Goal: Information Seeking & Learning: Check status

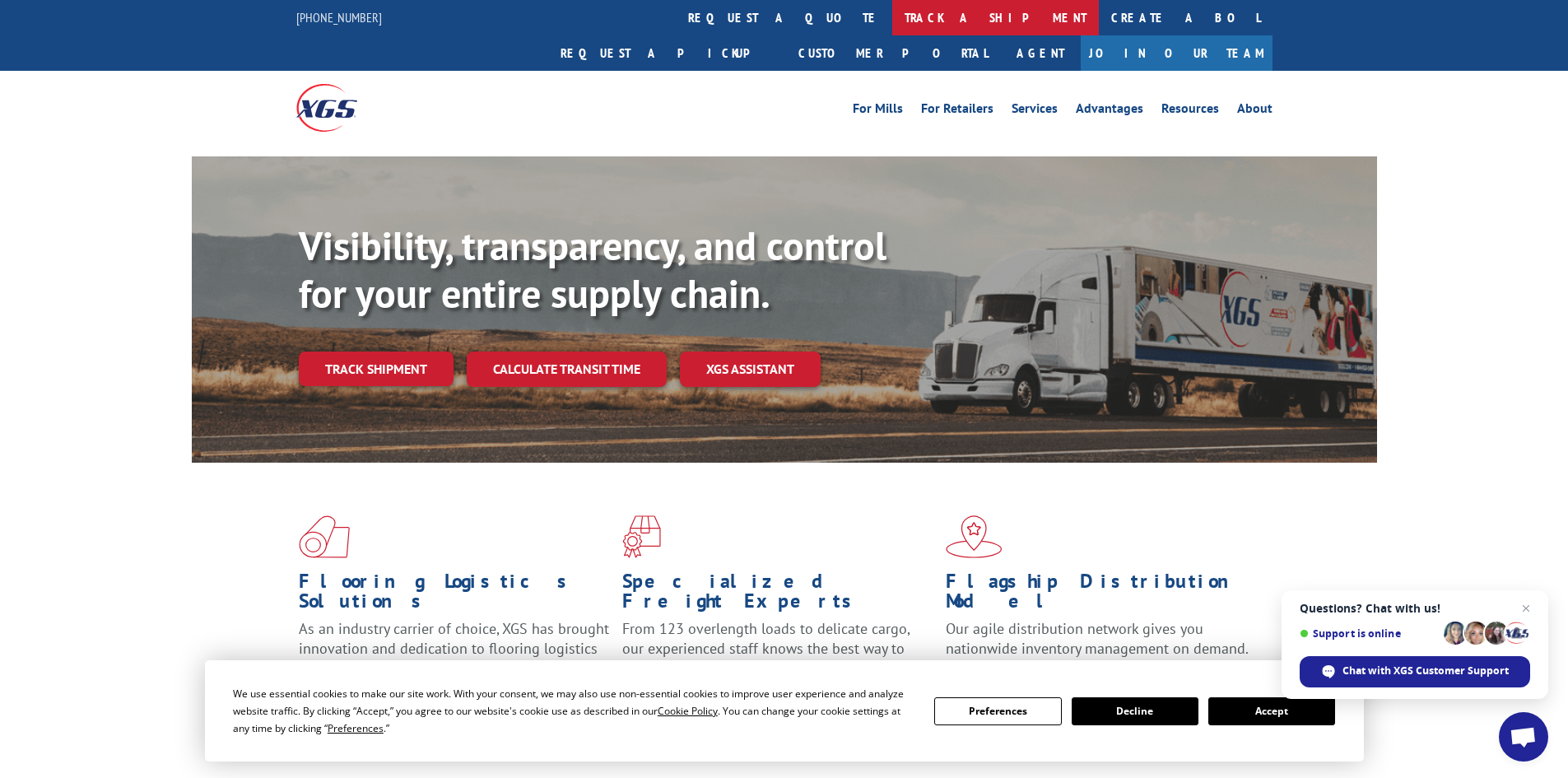
click at [893, 18] on link "track a shipment" at bounding box center [995, 18] width 206 height 35
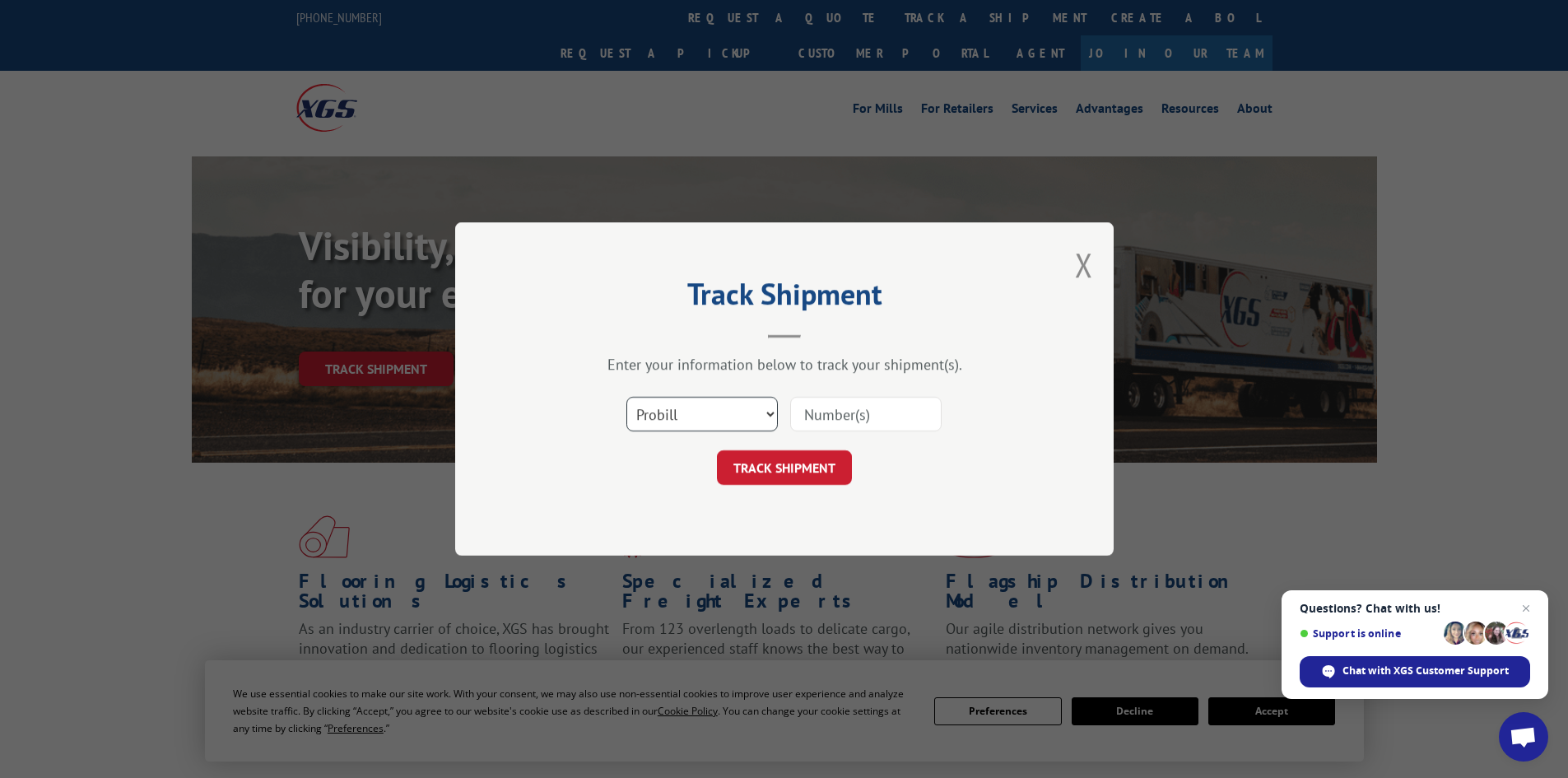
click at [699, 420] on select "Select category... Probill BOL PO" at bounding box center [702, 413] width 152 height 34
select select "bol"
click at [627, 397] on select "Select category... Probill BOL PO" at bounding box center [702, 413] width 152 height 34
click at [874, 408] on input at bounding box center [866, 413] width 152 height 34
paste input "5320763"
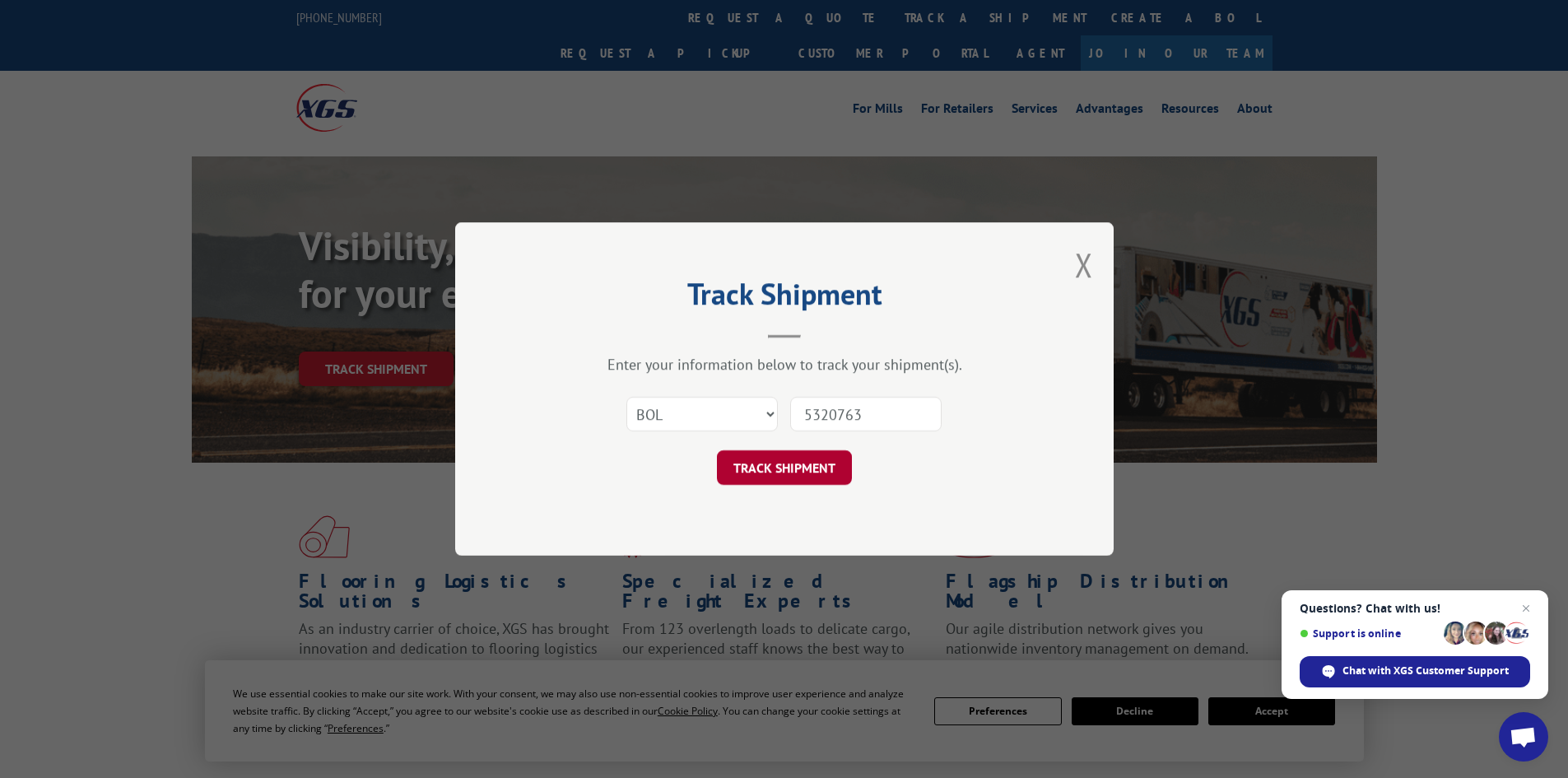
type input "5320763"
click at [827, 469] on button "TRACK SHIPMENT" at bounding box center [785, 467] width 135 height 34
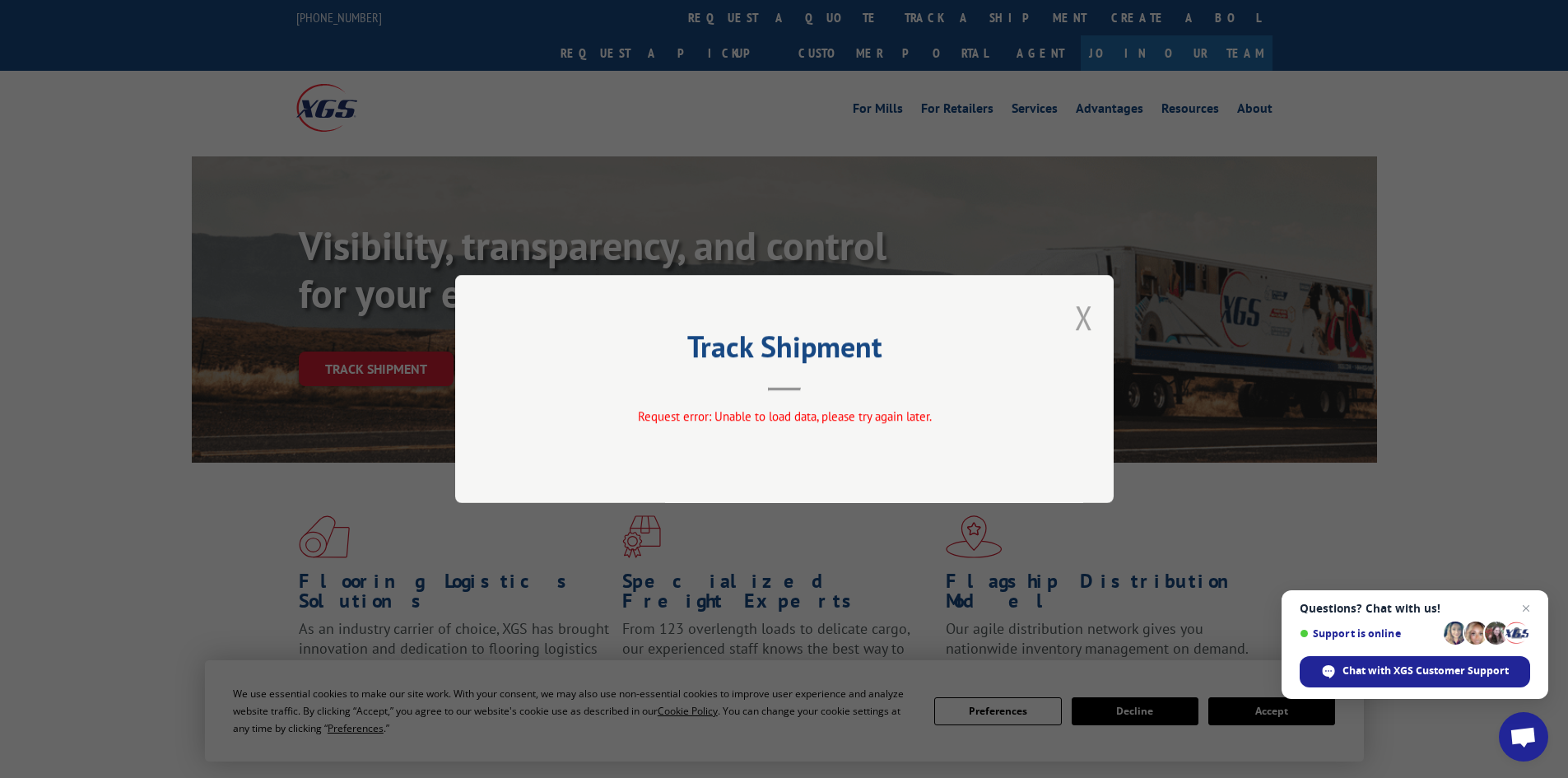
click at [1080, 316] on button "Close modal" at bounding box center [1084, 317] width 19 height 44
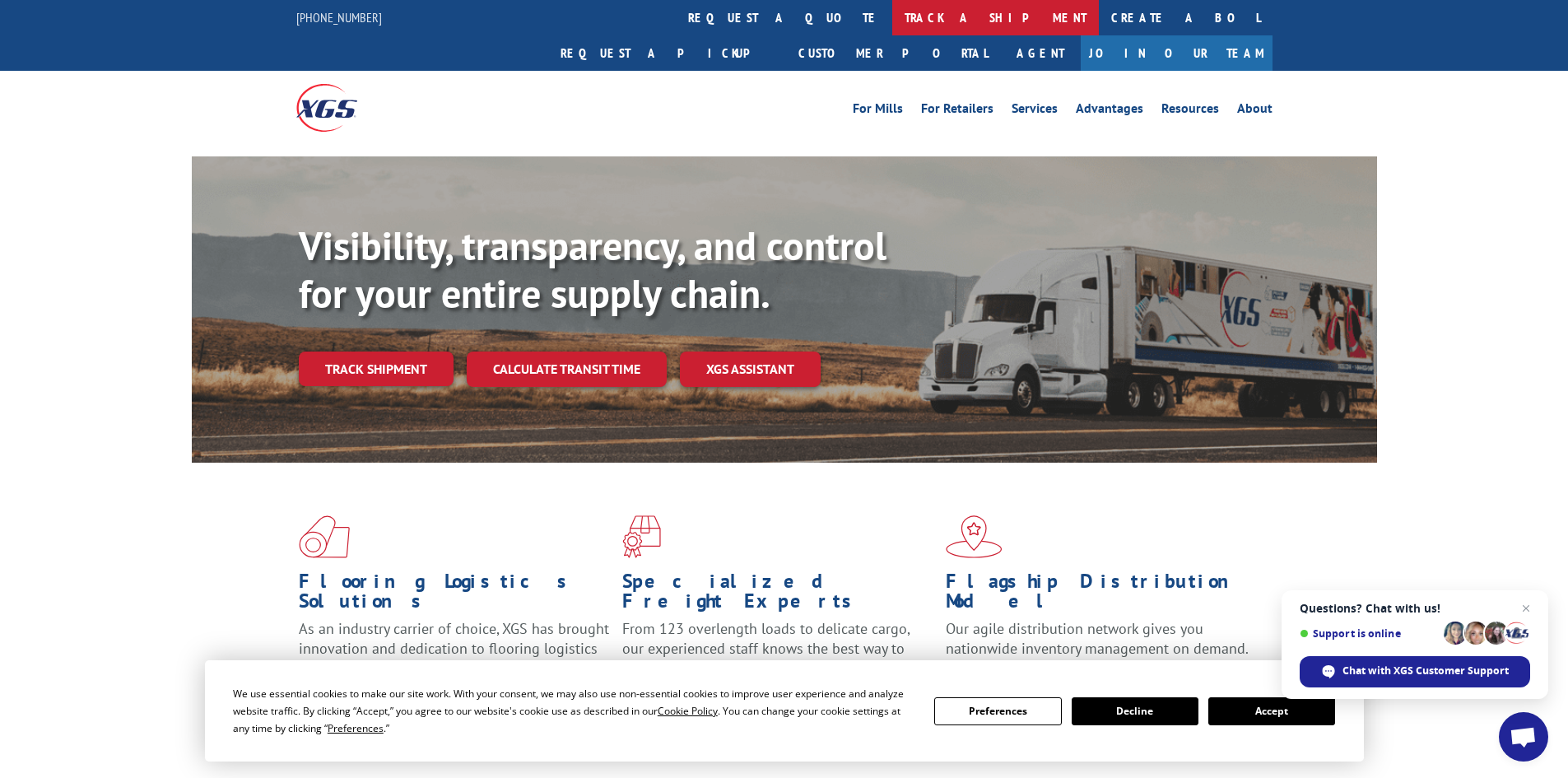
click at [893, 11] on link "track a shipment" at bounding box center [995, 18] width 206 height 35
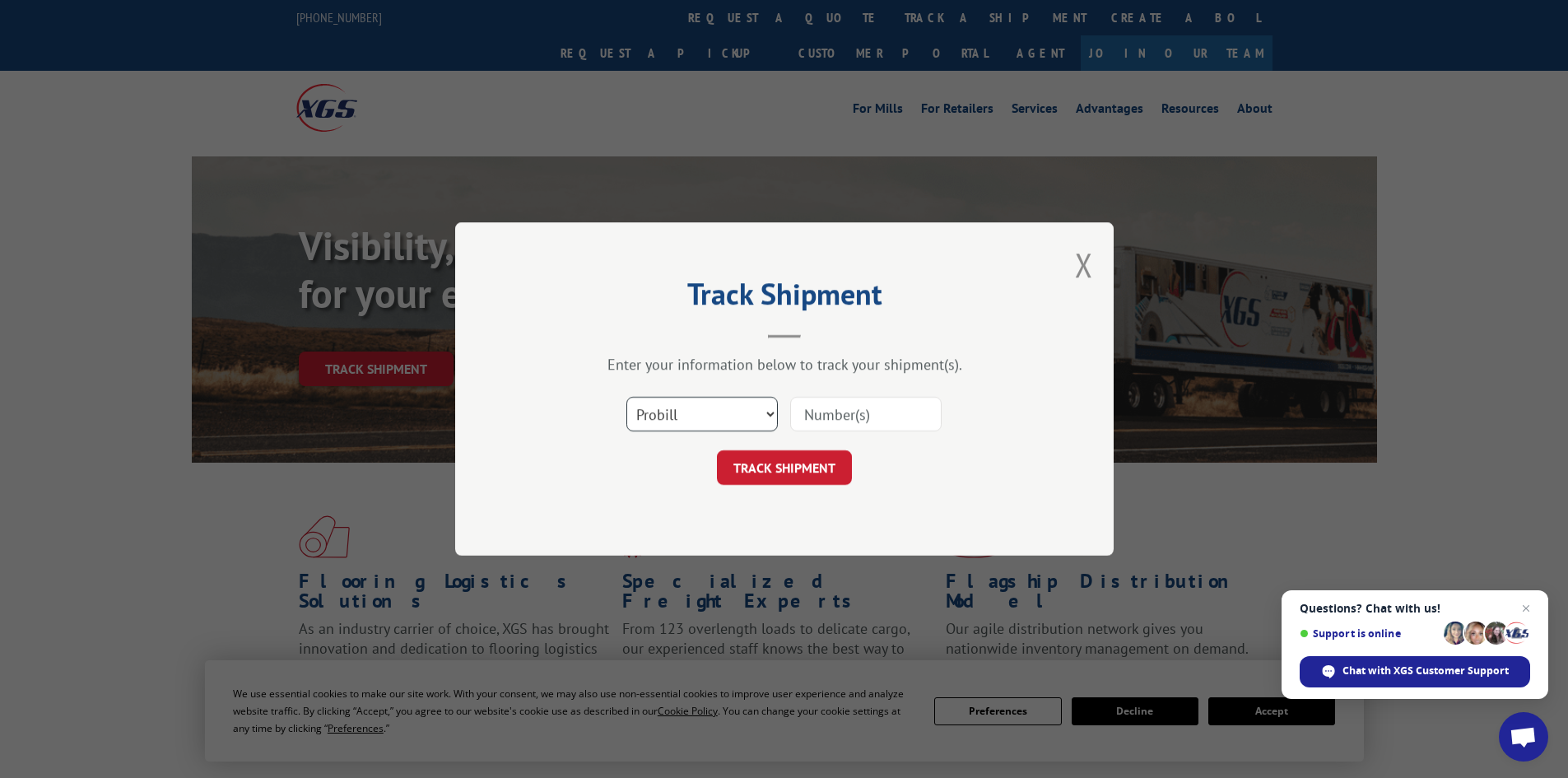
click at [719, 426] on select "Select category... Probill BOL PO" at bounding box center [702, 413] width 152 height 34
select select "bol"
click at [627, 397] on select "Select category... Probill BOL PO" at bounding box center [702, 413] width 152 height 34
click at [832, 418] on input at bounding box center [866, 413] width 152 height 34
paste input "5320763"
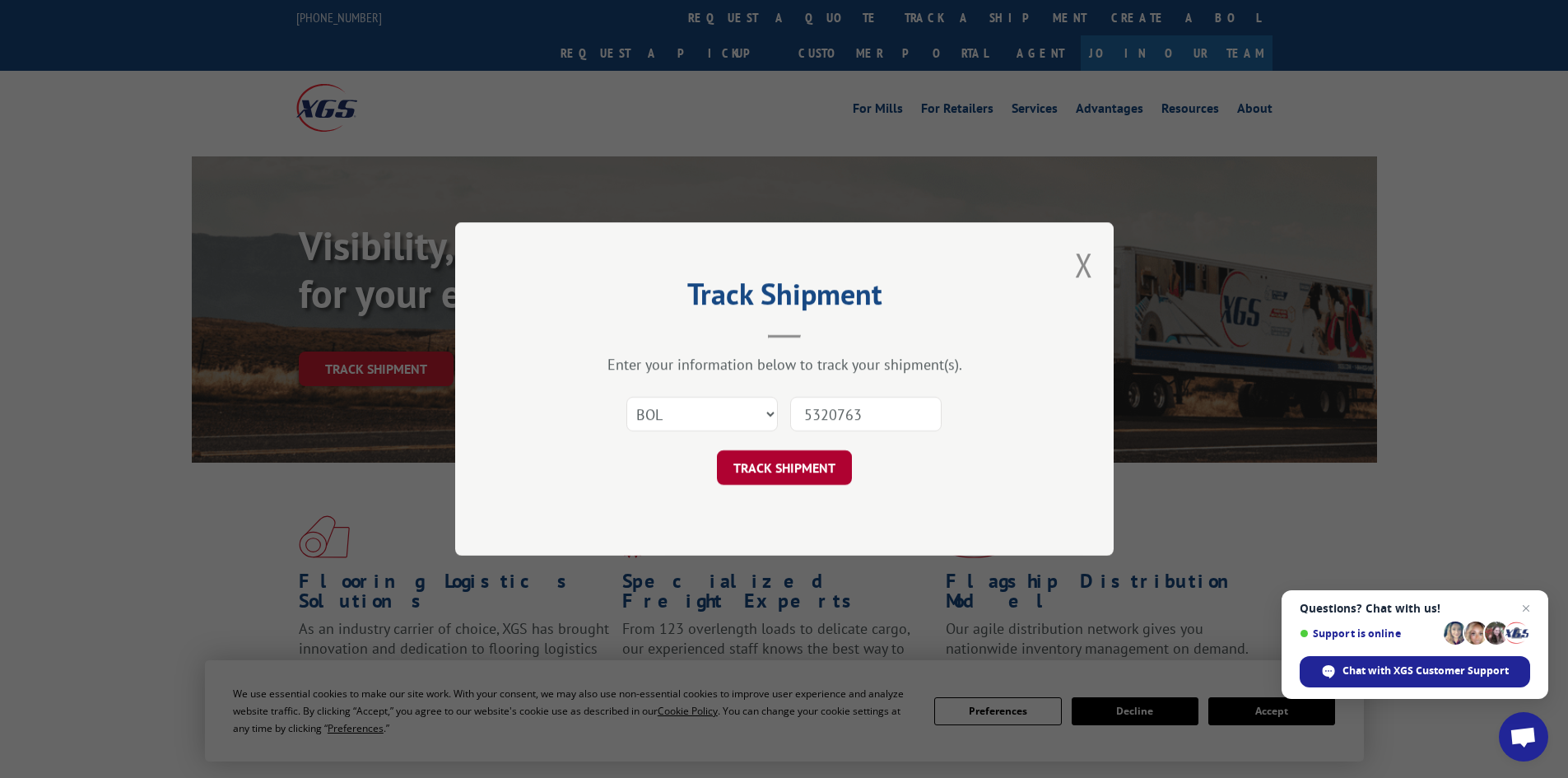
type input "5320763"
click at [828, 457] on button "TRACK SHIPMENT" at bounding box center [785, 467] width 135 height 34
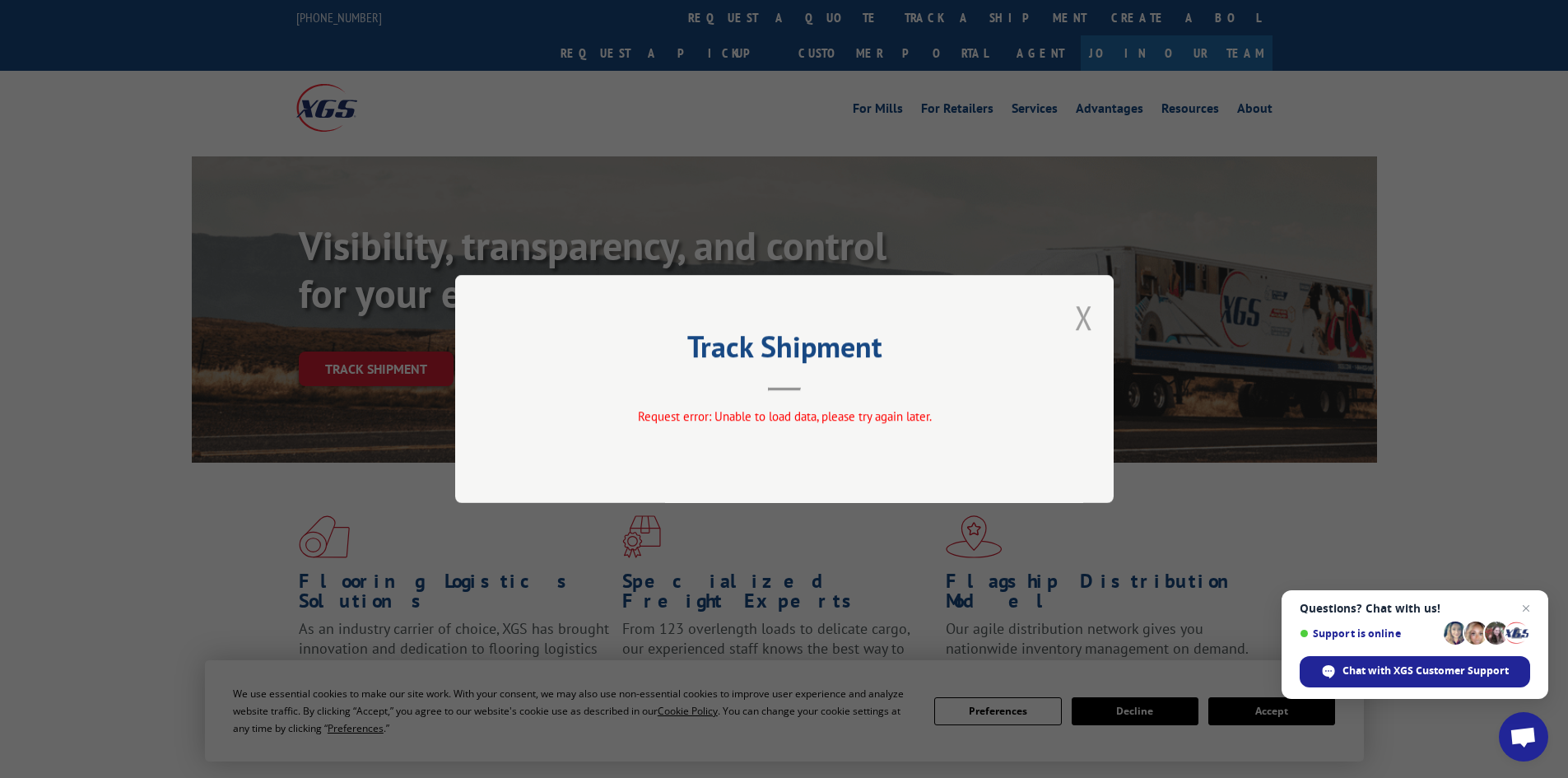
click at [1085, 316] on button "Close modal" at bounding box center [1084, 317] width 19 height 44
